Goal: Information Seeking & Learning: Learn about a topic

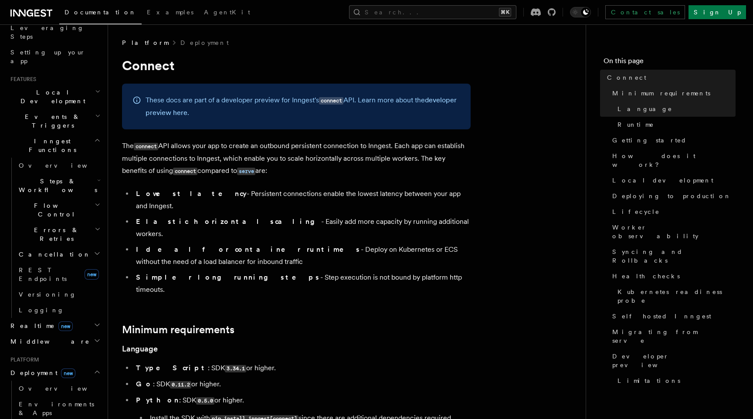
scroll to position [129, 0]
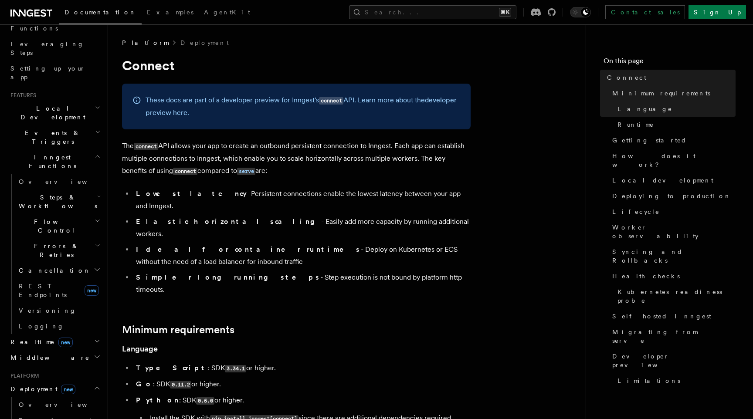
click at [75, 238] on h2 "Errors & Retries" at bounding box center [58, 250] width 87 height 24
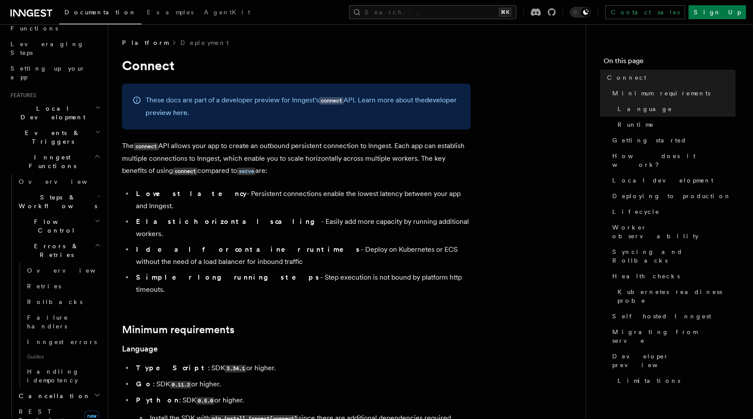
click at [75, 238] on h2 "Errors & Retries" at bounding box center [58, 250] width 87 height 24
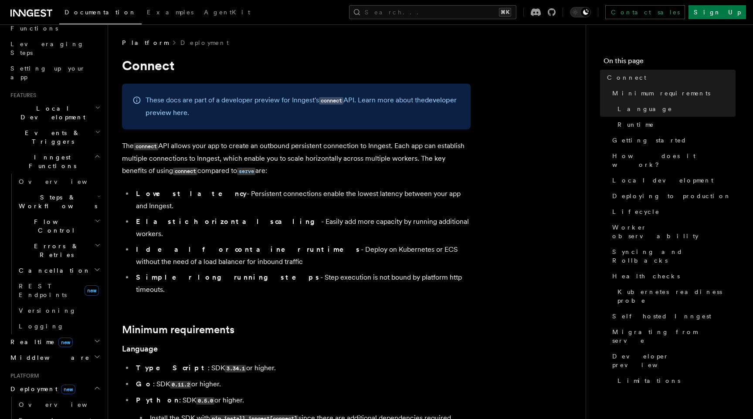
click at [71, 190] on h2 "Steps & Workflows" at bounding box center [58, 202] width 87 height 24
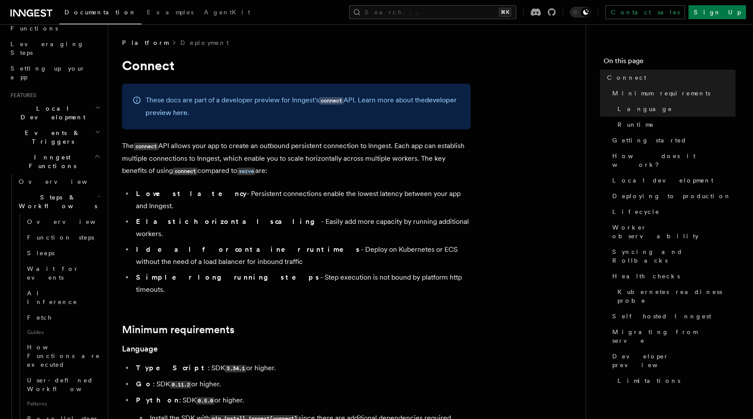
click at [71, 190] on h2 "Steps & Workflows" at bounding box center [58, 202] width 87 height 24
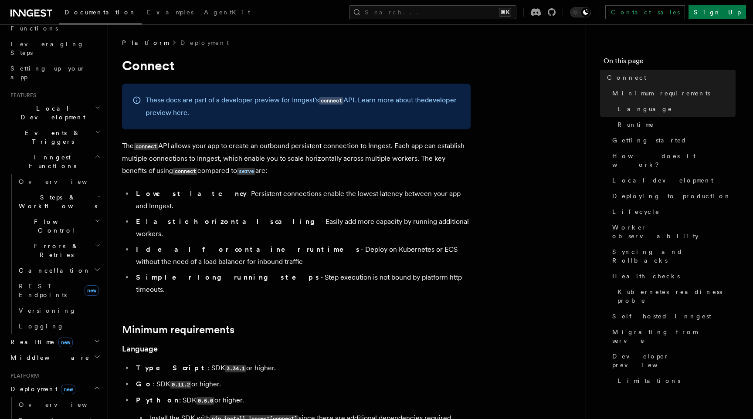
click at [61, 334] on h2 "Realtime new" at bounding box center [54, 342] width 95 height 16
click at [58, 350] on link "Overview" at bounding box center [58, 358] width 87 height 16
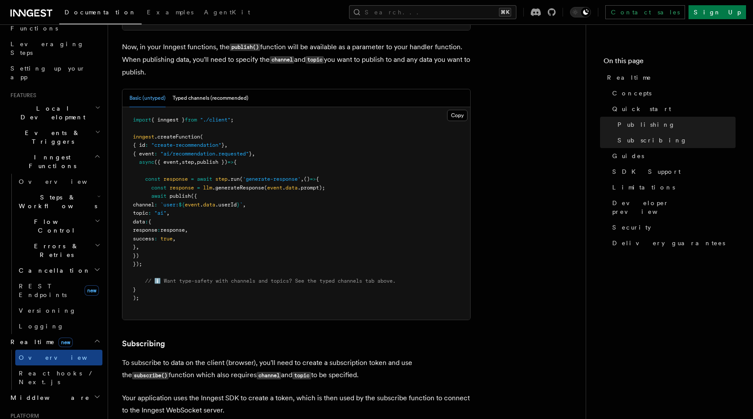
scroll to position [733, 0]
click at [188, 99] on button "Typed channels (recommended)" at bounding box center [211, 98] width 76 height 18
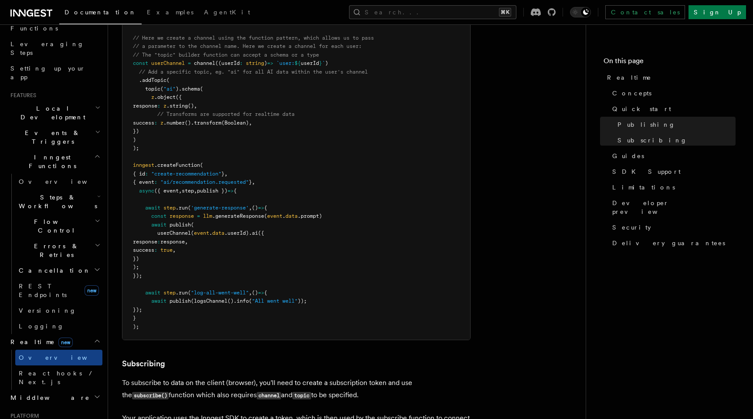
scroll to position [901, 0]
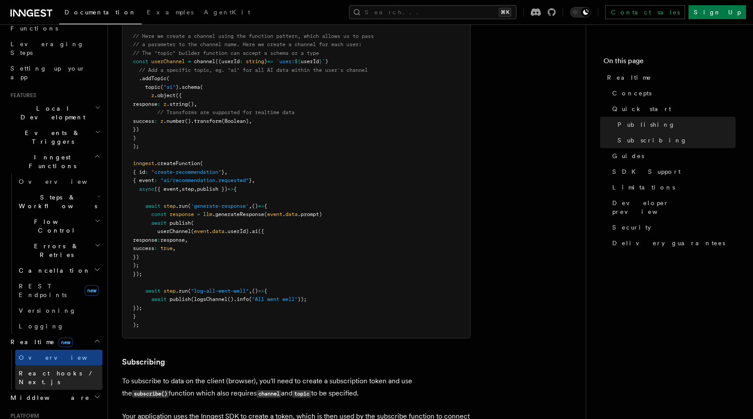
click at [72, 366] on link "React hooks / Next.js" at bounding box center [58, 378] width 87 height 24
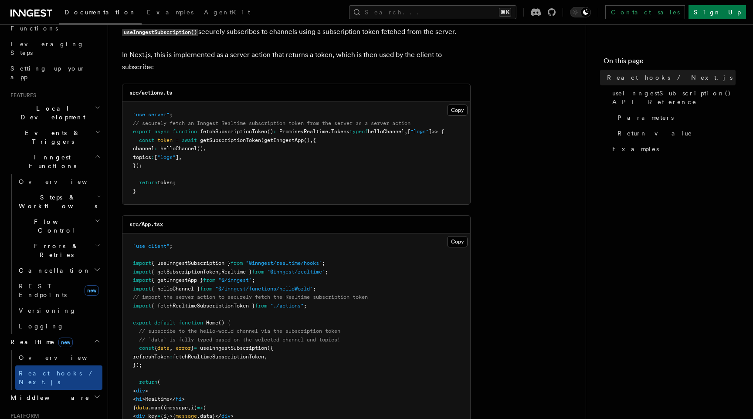
scroll to position [151, 0]
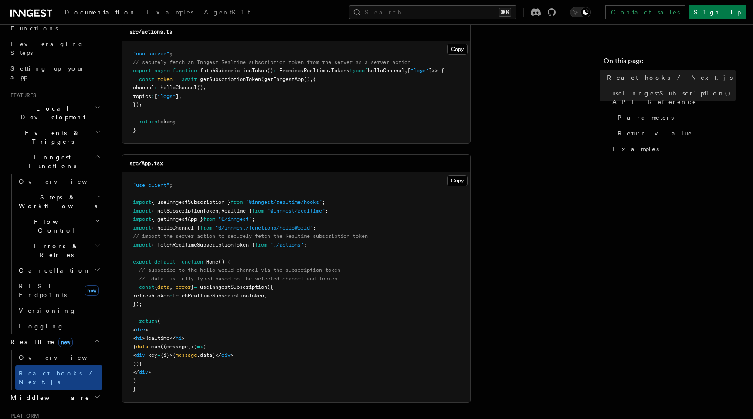
click at [55, 390] on h2 "Middleware" at bounding box center [54, 398] width 95 height 16
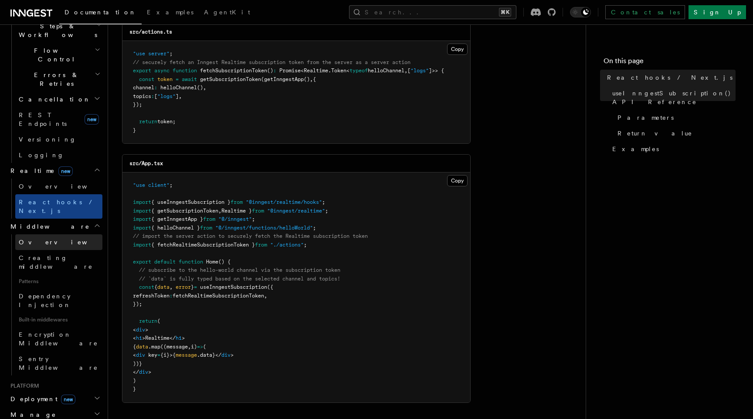
scroll to position [310, 0]
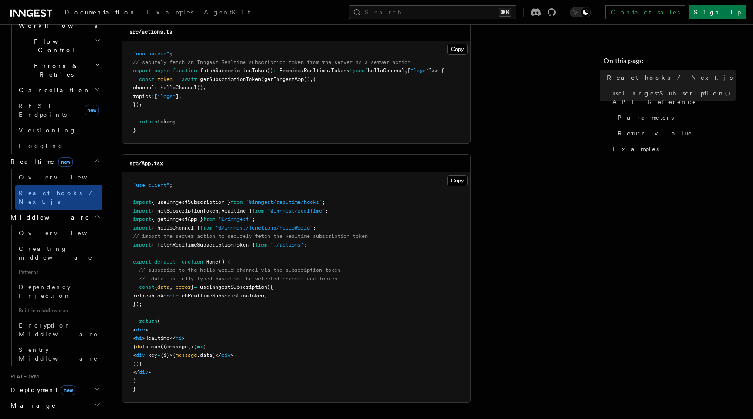
click at [66, 382] on h2 "Deployment new" at bounding box center [54, 390] width 95 height 16
click at [63, 398] on link "Overview" at bounding box center [58, 406] width 87 height 16
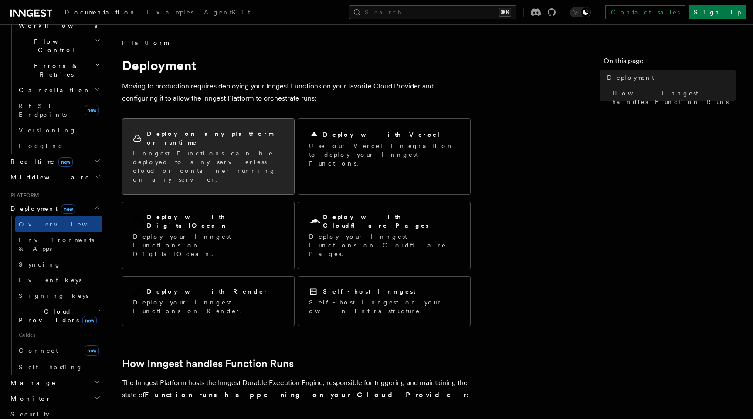
click at [261, 167] on div "Deploy on any platform or runtime Inngest Functions can be deployed to any serv…" at bounding box center [208, 156] width 172 height 75
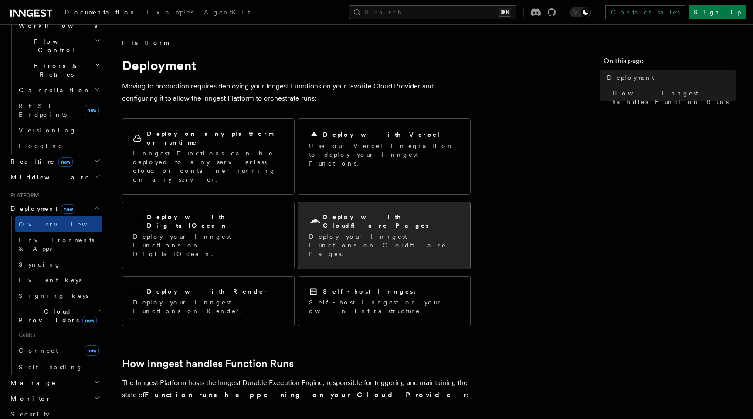
click at [326, 213] on h2 "Deploy with Cloudflare Pages" at bounding box center [391, 221] width 137 height 17
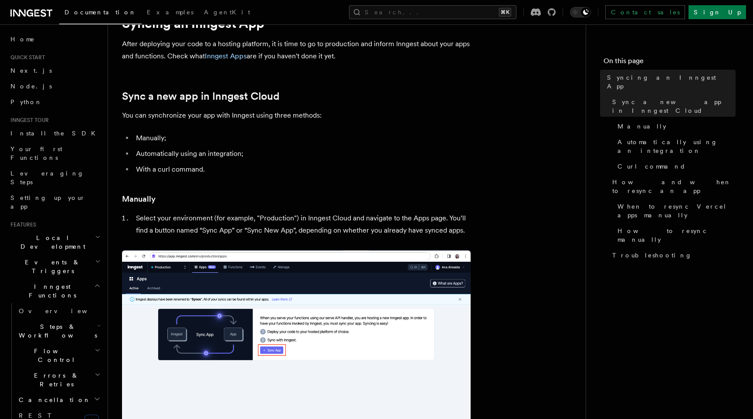
scroll to position [43, 0]
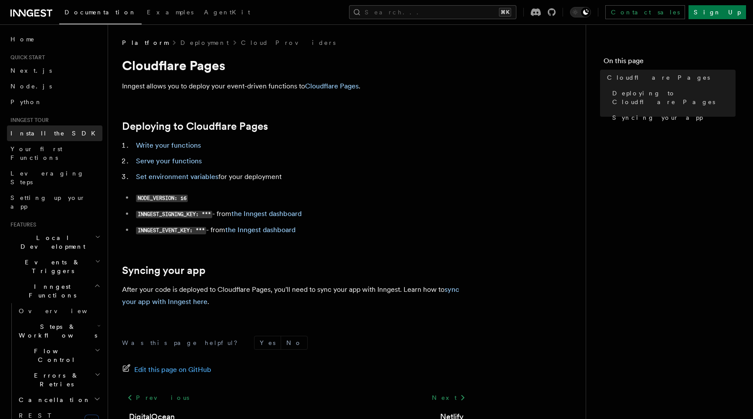
click at [61, 135] on link "Install the SDK" at bounding box center [54, 134] width 95 height 16
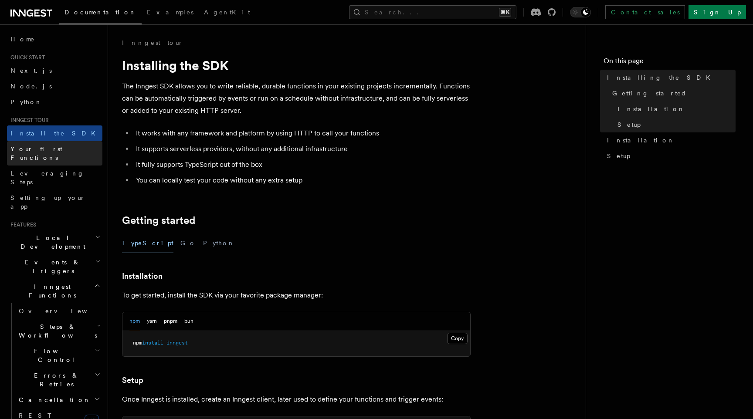
click at [57, 147] on span "Your first Functions" at bounding box center [36, 154] width 52 height 16
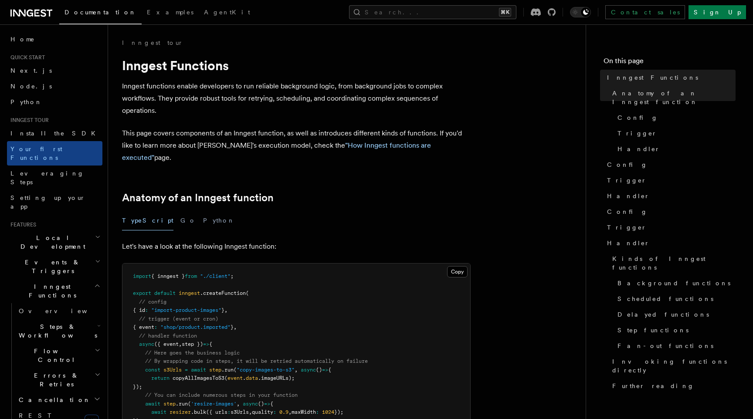
click at [63, 234] on span "Local Development" at bounding box center [51, 242] width 88 height 17
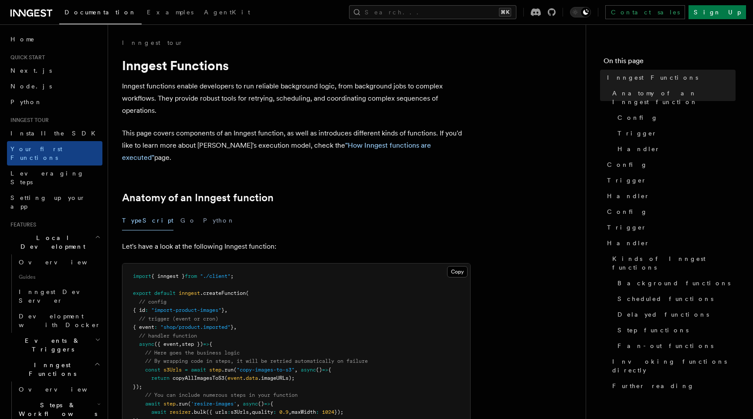
click at [63, 234] on span "Local Development" at bounding box center [51, 242] width 88 height 17
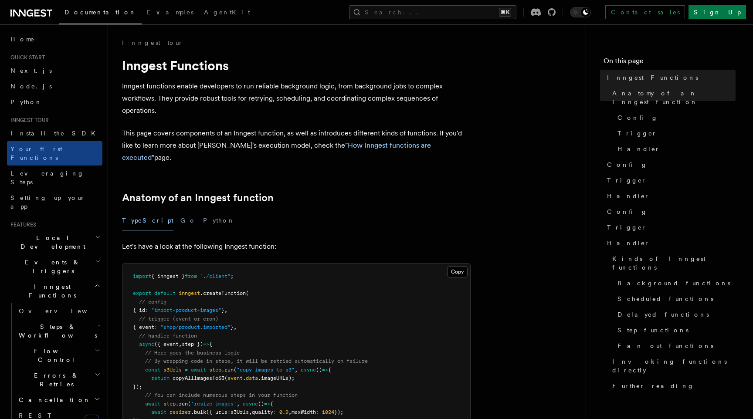
click at [60, 230] on h2 "Local Development" at bounding box center [54, 242] width 95 height 24
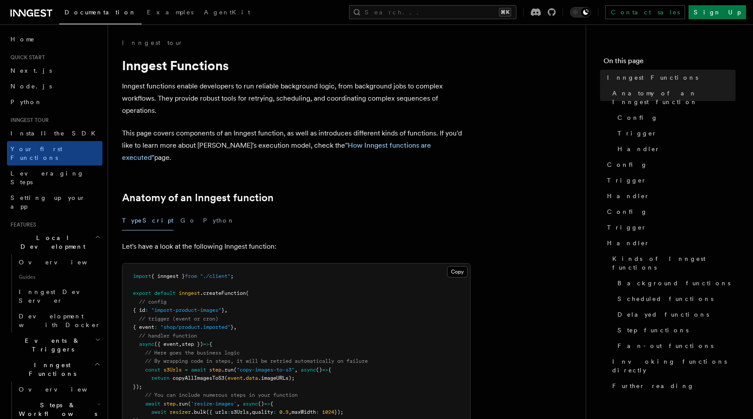
click at [60, 234] on span "Local Development" at bounding box center [51, 242] width 88 height 17
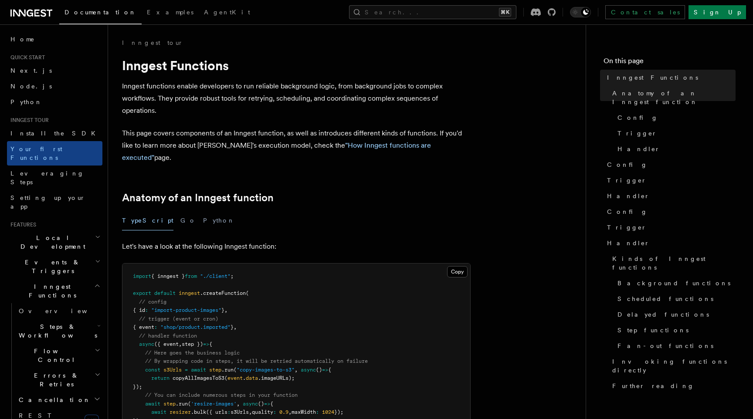
click at [60, 255] on h2 "Events & Triggers" at bounding box center [54, 267] width 95 height 24
